Goal: Transaction & Acquisition: Purchase product/service

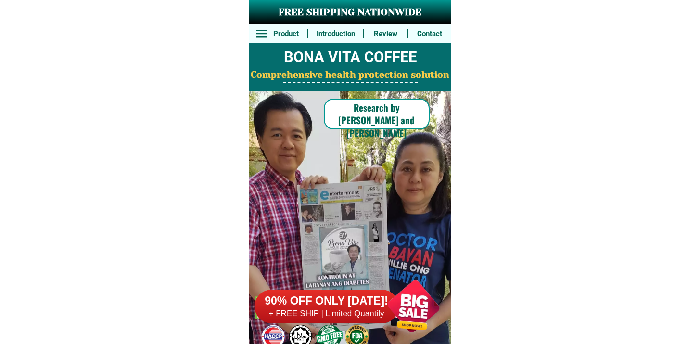
drag, startPoint x: 360, startPoint y: 303, endPoint x: 342, endPoint y: 286, distance: 24.8
click at [360, 304] on h6 "90% OFF ONLY [DATE]!" at bounding box center [327, 301] width 144 height 14
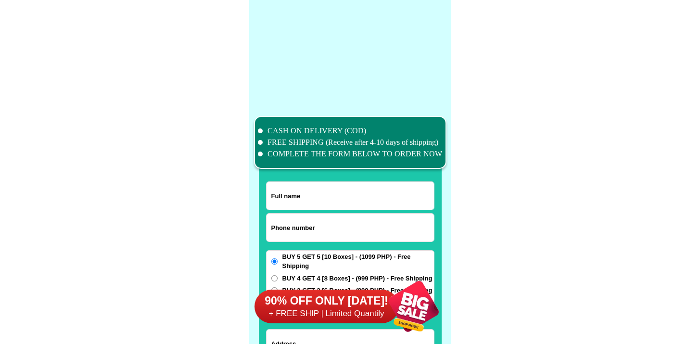
scroll to position [7483, 0]
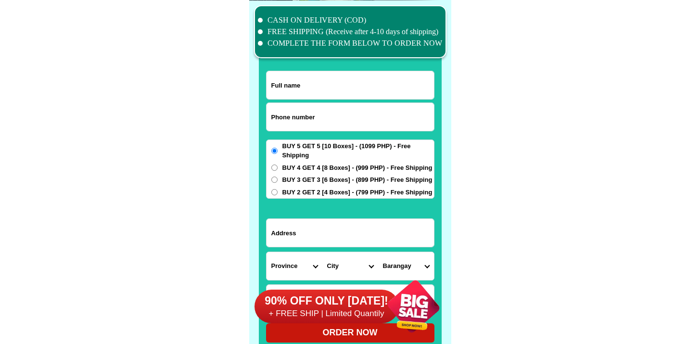
click at [310, 123] on input "Input phone_number" at bounding box center [351, 117] width 168 height 28
paste input "639279450445"
type input "639279450445"
click at [279, 94] on input "Input full_name" at bounding box center [351, 85] width 168 height 28
paste input "[PERSON_NAME]"
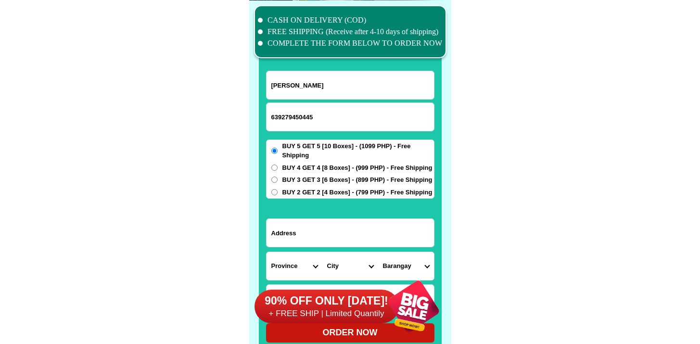
type input "[PERSON_NAME]"
click at [301, 246] on input "Input address" at bounding box center [351, 233] width 168 height 28
paste input "MKSN [PERSON_NAME] ST"
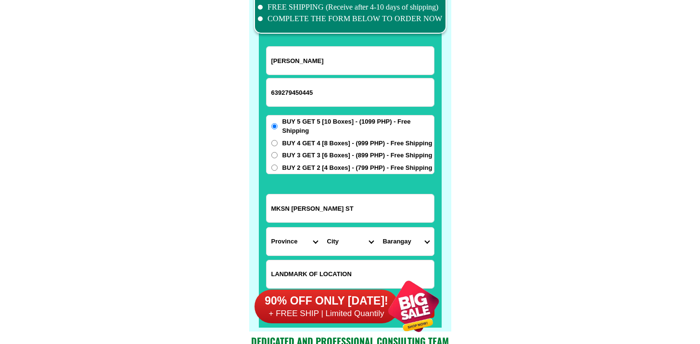
type input "MKSN [PERSON_NAME] ST"
click at [298, 270] on div "90% OFF ONLY [DATE]! + FREE SHIP | Limited Quantily" at bounding box center [353, 307] width 197 height 76
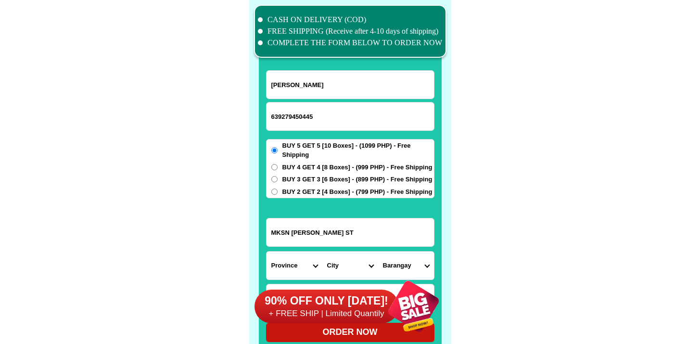
scroll to position [7483, 0]
click at [293, 248] on form "[PERSON_NAME] 639279450445 ORDER NOW MKSN [PERSON_NAME][GEOGRAPHIC_DATA] [GEOGR…" at bounding box center [350, 206] width 168 height 272
click at [293, 260] on select "Province [GEOGRAPHIC_DATA] [GEOGRAPHIC_DATA][PERSON_NAME][GEOGRAPHIC_DATA][GEOG…" at bounding box center [295, 266] width 56 height 28
select select "63_882"
click at [267, 252] on select "Province [GEOGRAPHIC_DATA] [GEOGRAPHIC_DATA][PERSON_NAME][GEOGRAPHIC_DATA][GEOG…" at bounding box center [295, 266] width 56 height 28
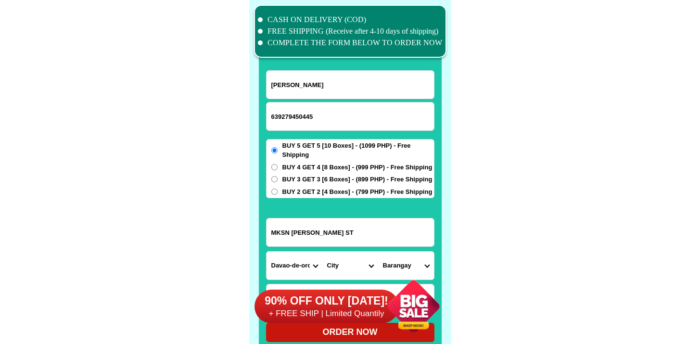
click at [344, 264] on select "City [GEOGRAPHIC_DATA]-DE-ORO-[GEOGRAPHIC_DATA] DAVAO-DE-ORO-[PERSON_NAME] Mawa…" at bounding box center [351, 266] width 56 height 28
select select "63_8828539"
click at [323, 252] on select "City [GEOGRAPHIC_DATA]-DE-ORO-[GEOGRAPHIC_DATA] DAVAO-DE-ORO-[PERSON_NAME] Mawa…" at bounding box center [351, 266] width 56 height 28
click at [403, 260] on select "Barangay Awao Babag [GEOGRAPHIC_DATA] Casoon Haguimitan [GEOGRAPHIC_DATA] [GEOG…" at bounding box center [406, 266] width 56 height 28
select select "63_88285397886"
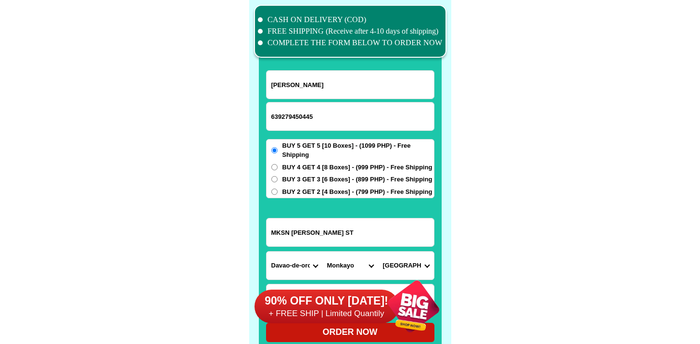
click at [378, 252] on select "Barangay Awao Babag [GEOGRAPHIC_DATA] Casoon Haguimitan [GEOGRAPHIC_DATA] [GEOG…" at bounding box center [406, 266] width 56 height 28
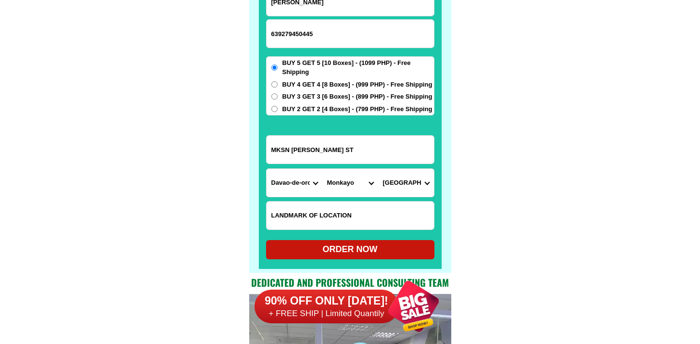
scroll to position [7583, 0]
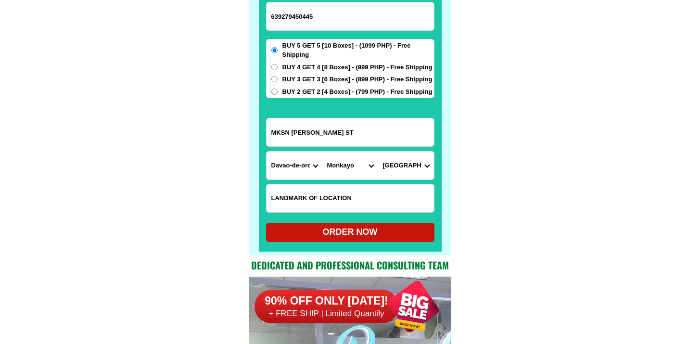
click at [306, 63] on span "BUY 4 GET 4 [8 Boxes] - (999 PHP) - Free Shipping" at bounding box center [358, 68] width 150 height 10
click at [278, 64] on input "BUY 4 GET 4 [8 Boxes] - (999 PHP) - Free Shipping" at bounding box center [274, 67] width 6 height 6
click at [347, 238] on div "ORDER NOW" at bounding box center [350, 232] width 168 height 13
radio input "true"
